Goal: Transaction & Acquisition: Purchase product/service

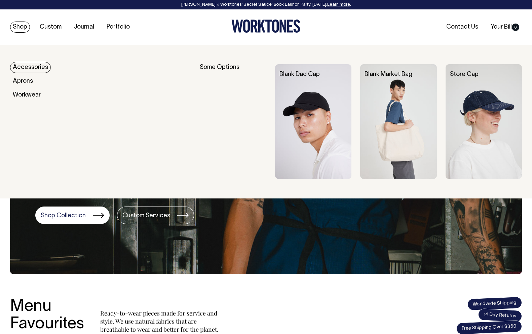
click at [18, 29] on link "Shop" at bounding box center [20, 27] width 20 height 11
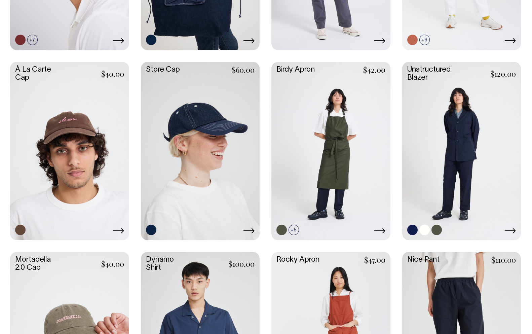
scroll to position [462, 0]
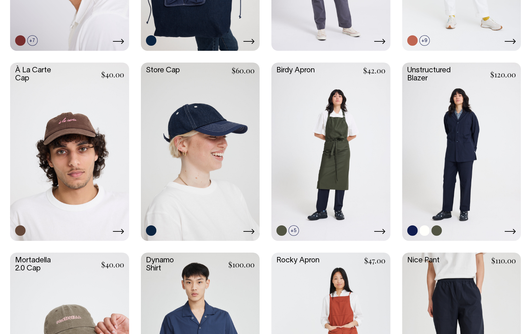
click at [483, 170] on link at bounding box center [461, 151] width 119 height 177
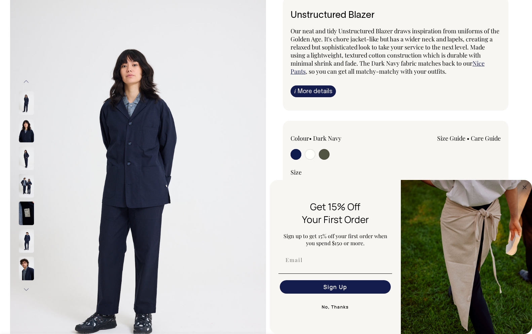
scroll to position [51, 0]
click at [26, 190] on img at bounding box center [26, 185] width 15 height 24
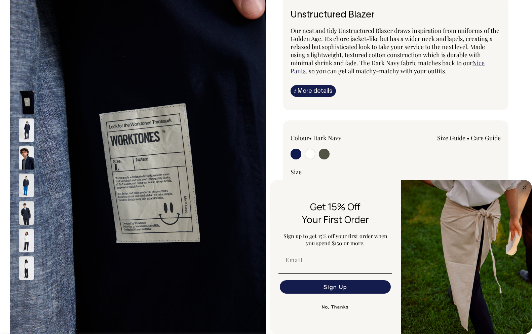
click at [28, 186] on img at bounding box center [26, 185] width 15 height 24
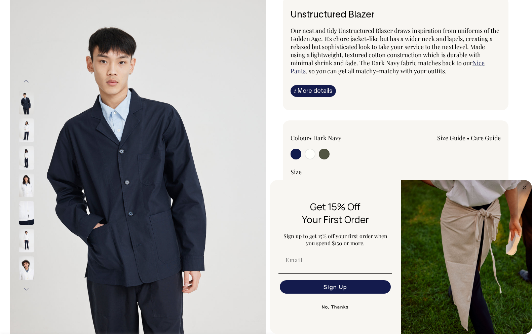
click at [31, 213] on img at bounding box center [26, 213] width 15 height 24
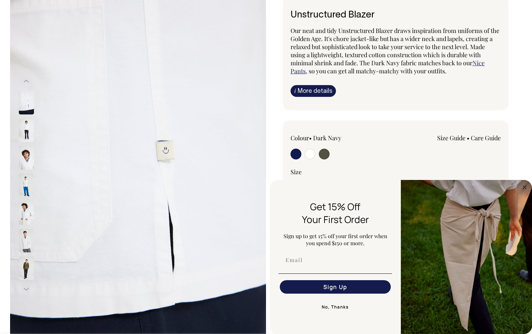
click at [25, 215] on img at bounding box center [26, 213] width 15 height 24
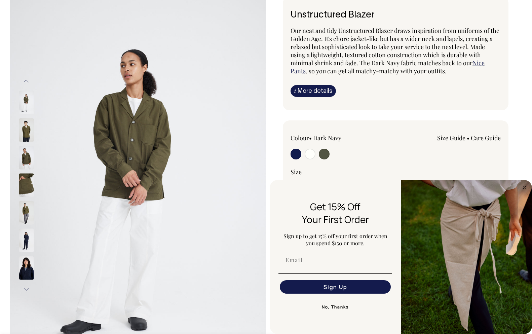
click at [25, 215] on img at bounding box center [26, 213] width 15 height 24
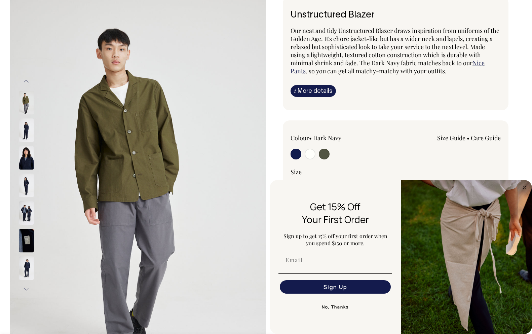
click at [28, 240] on img at bounding box center [26, 241] width 15 height 24
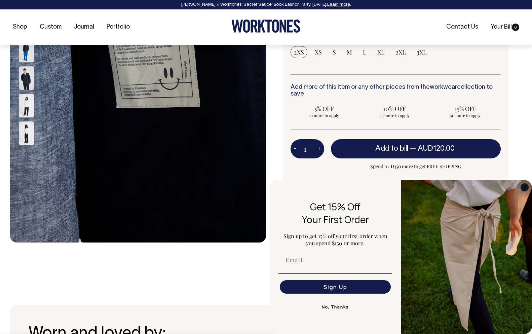
click at [524, 188] on circle "Close dialog" at bounding box center [525, 187] width 8 height 8
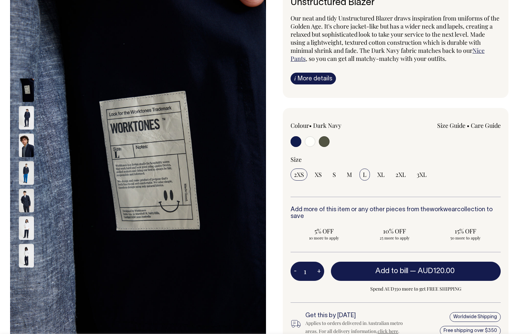
scroll to position [64, 0]
click at [356, 177] on div "2XS XS S M L XL 2XL 3XL" at bounding box center [395, 175] width 210 height 12
click at [347, 177] on span "M" at bounding box center [349, 175] width 5 height 8
click at [347, 177] on input "M" at bounding box center [349, 175] width 12 height 12
radio input "true"
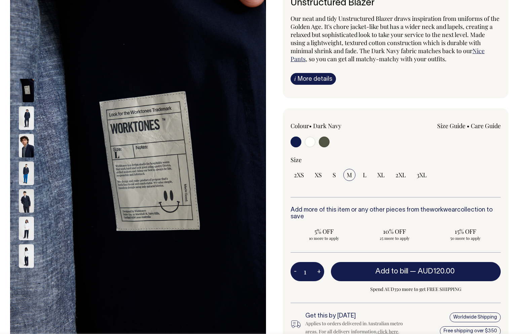
select select "M"
click at [294, 177] on span "2XS" at bounding box center [299, 175] width 10 height 8
click at [294, 177] on input "2XS" at bounding box center [298, 175] width 17 height 12
radio input "true"
select select "2XS"
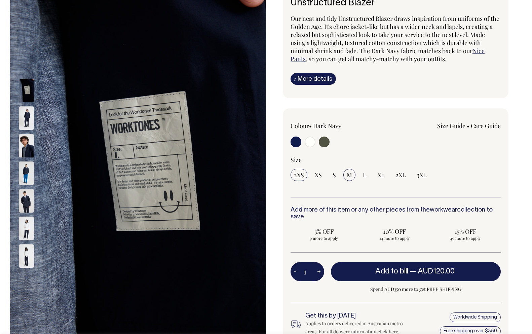
click at [349, 177] on span "M" at bounding box center [349, 175] width 5 height 8
click at [349, 177] on input "M" at bounding box center [349, 175] width 12 height 12
radio input "true"
select select "M"
click at [398, 176] on span "2XL" at bounding box center [400, 175] width 10 height 8
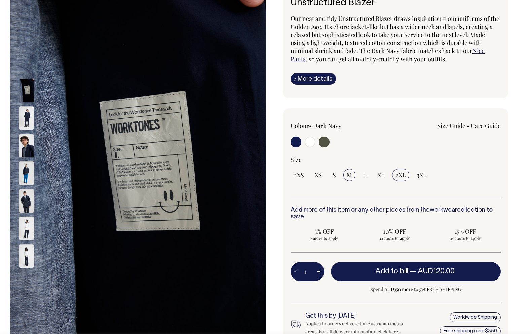
click at [398, 176] on input "2XL" at bounding box center [400, 175] width 17 height 12
radio input "true"
select select "2XL"
click at [344, 178] on input "M" at bounding box center [349, 175] width 12 height 12
radio input "true"
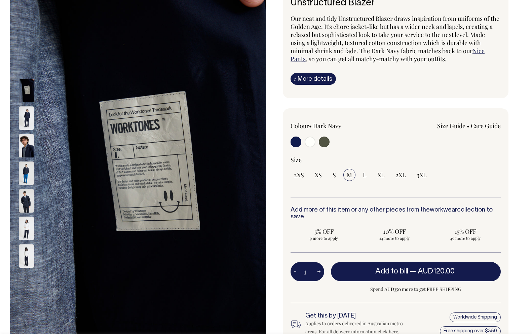
select select "M"
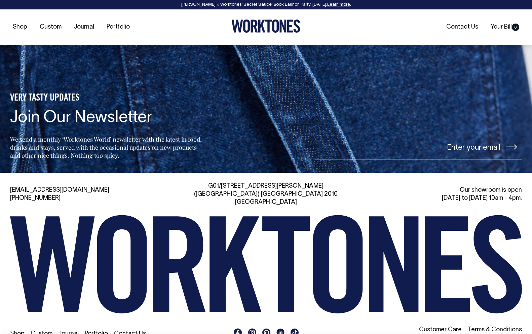
scroll to position [1010, 0]
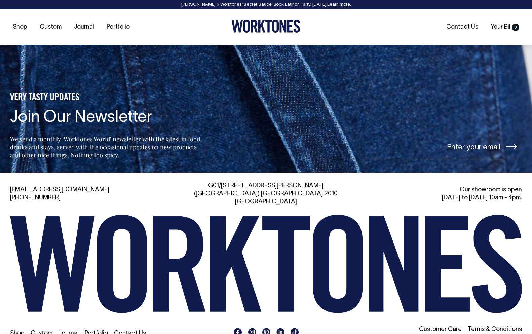
click at [87, 328] on link "Portfolio" at bounding box center [96, 333] width 23 height 6
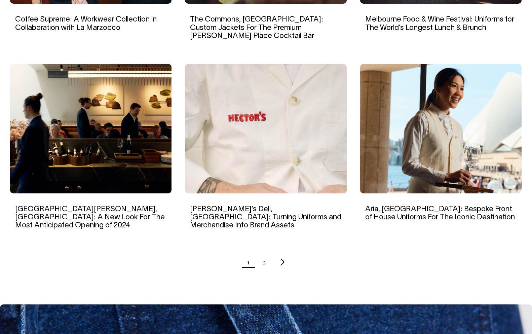
scroll to position [615, 0]
